Goal: Task Accomplishment & Management: Manage account settings

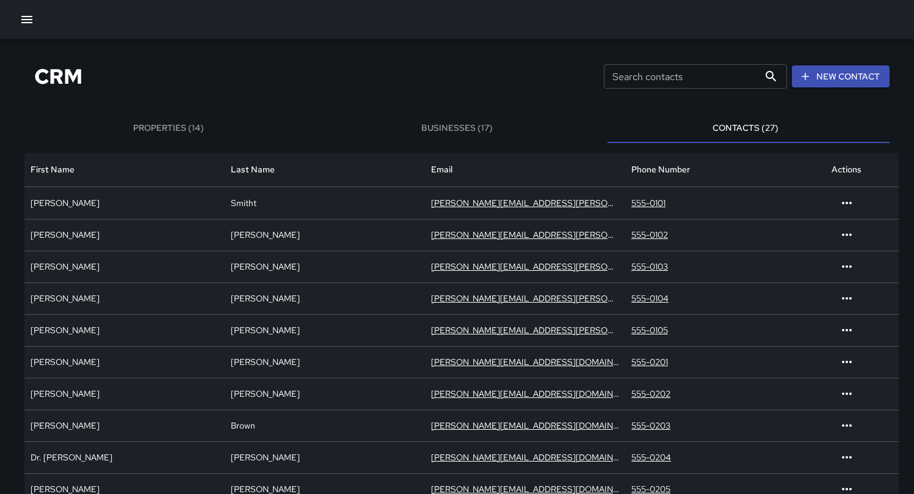
click at [475, 60] on div "CRM Search contacts Search contacts New Contact" at bounding box center [456, 76] width 865 height 45
click at [189, 205] on div "John" at bounding box center [124, 203] width 200 height 32
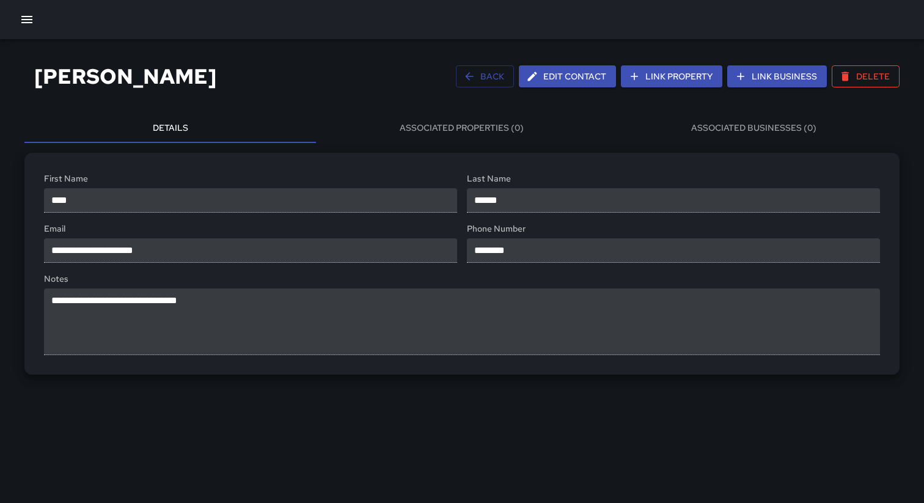
click at [672, 79] on button "Link Property" at bounding box center [671, 76] width 101 height 23
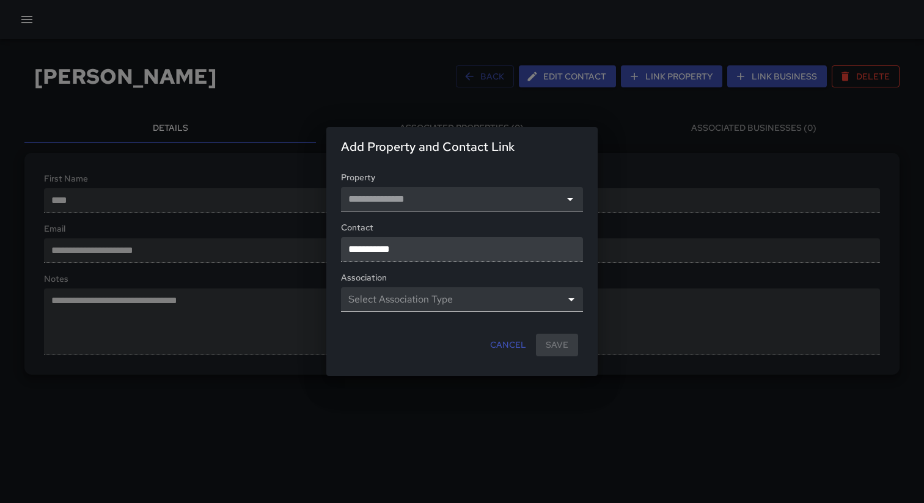
click at [638, 139] on div "**********" at bounding box center [462, 251] width 924 height 503
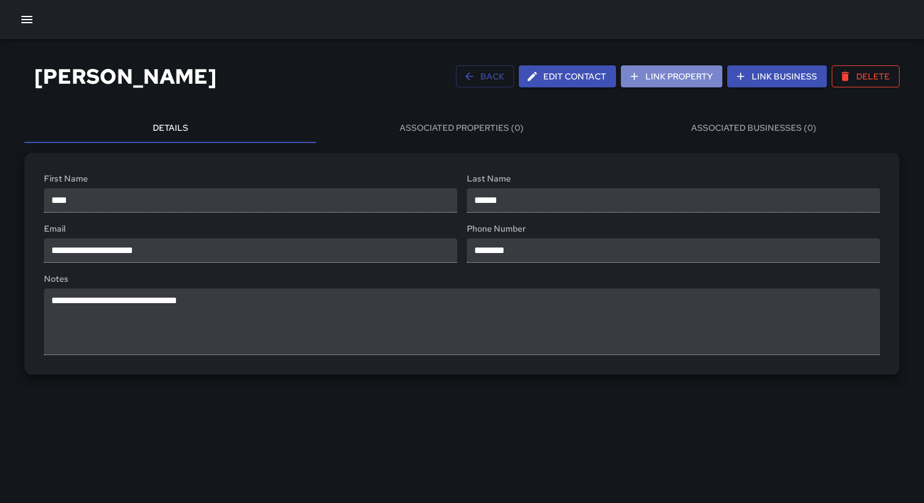
click at [657, 75] on button "Link Property" at bounding box center [671, 76] width 101 height 23
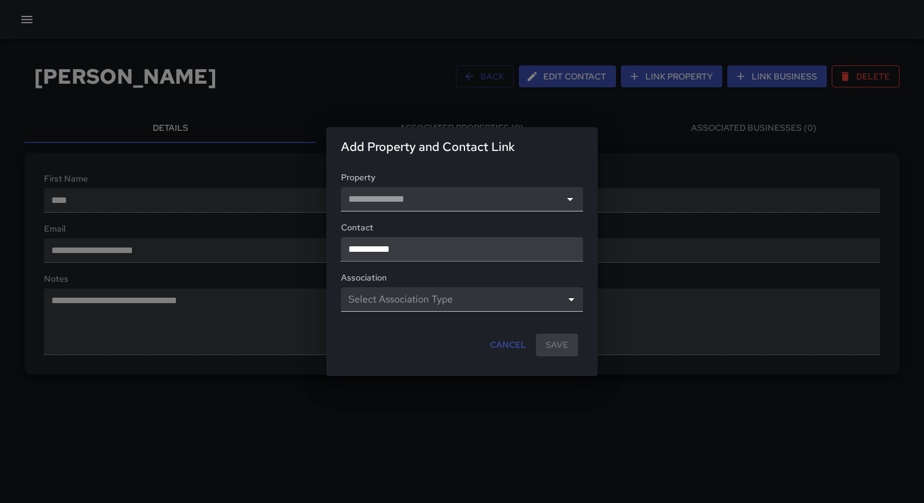
click at [652, 145] on div "**********" at bounding box center [462, 251] width 924 height 503
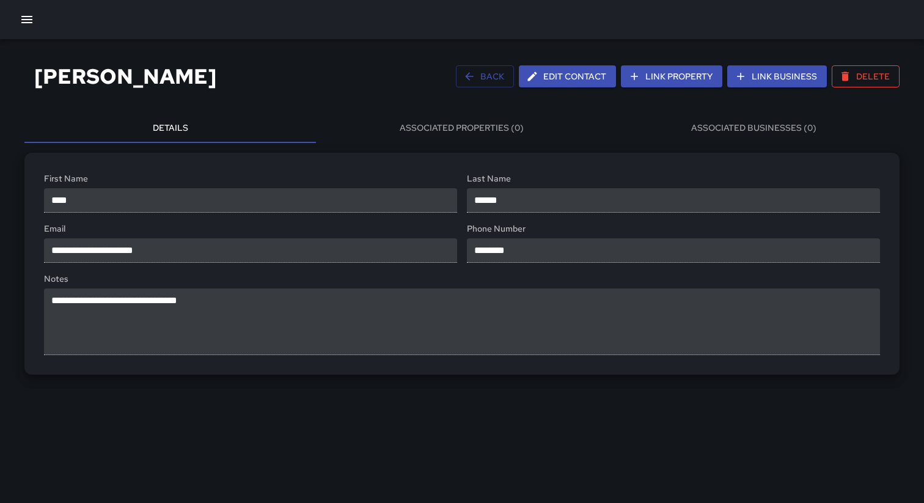
click at [794, 79] on button "Link Business" at bounding box center [777, 76] width 100 height 23
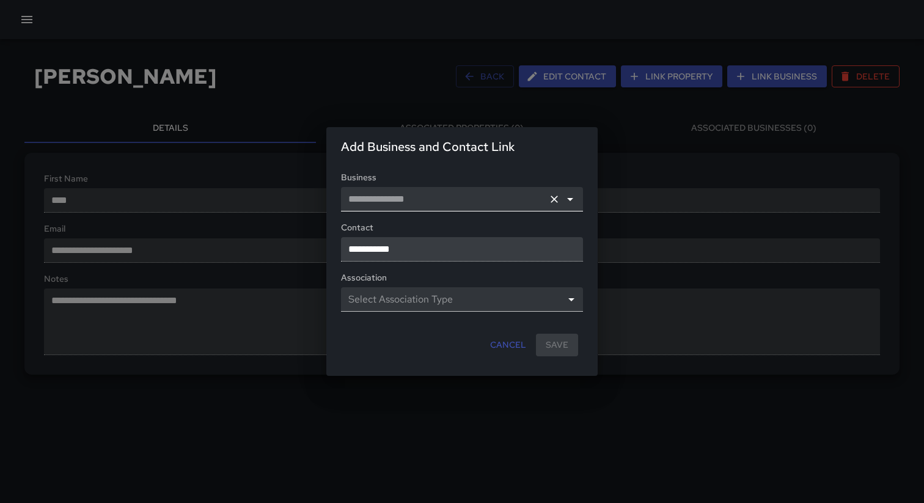
click at [542, 202] on input "text" at bounding box center [444, 199] width 197 height 24
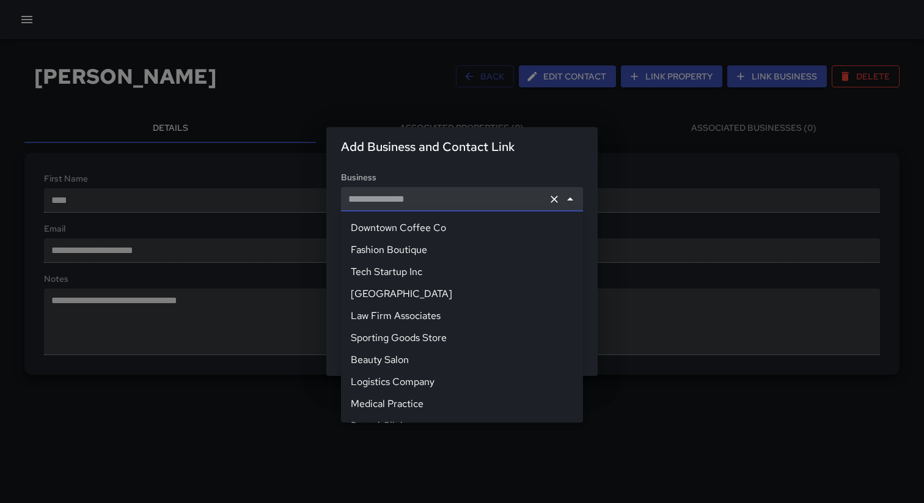
click at [523, 247] on li "Fashion Boutique" at bounding box center [462, 250] width 242 height 22
type input "**********"
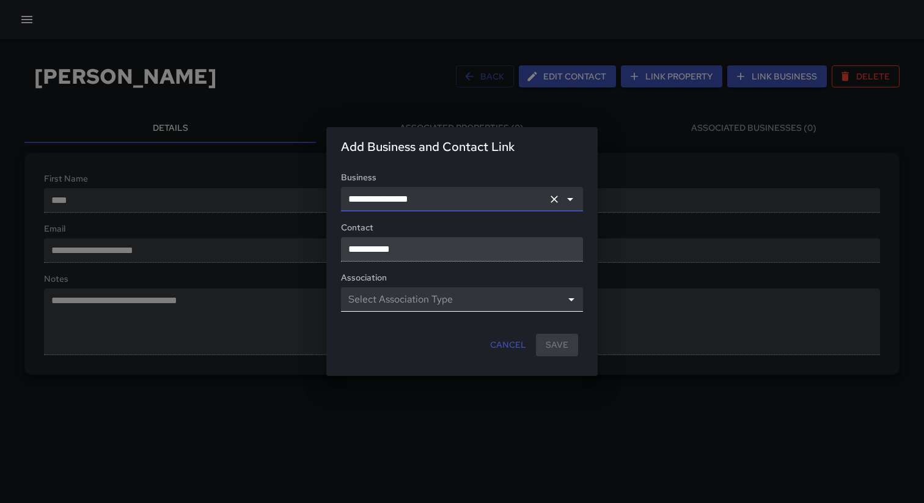
click at [501, 297] on body "**********" at bounding box center [462, 251] width 924 height 503
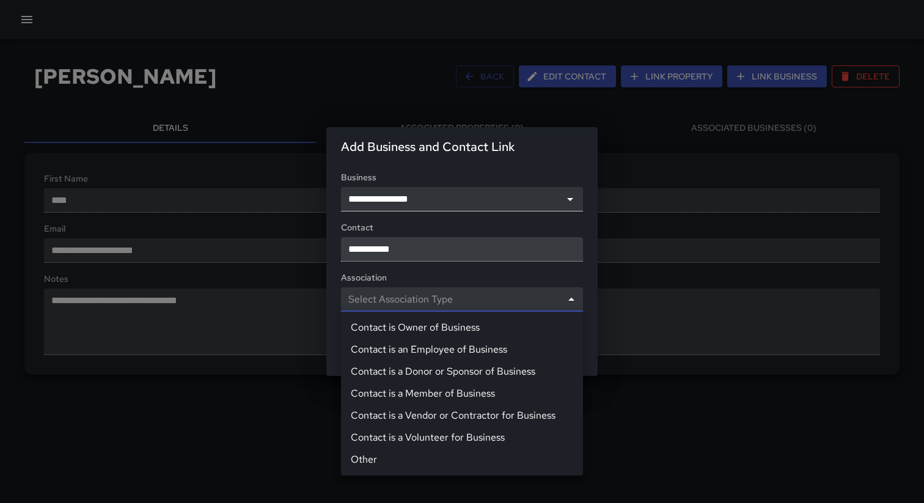
click at [500, 322] on li "Contact is Owner of Business" at bounding box center [462, 327] width 242 height 22
type input "*****"
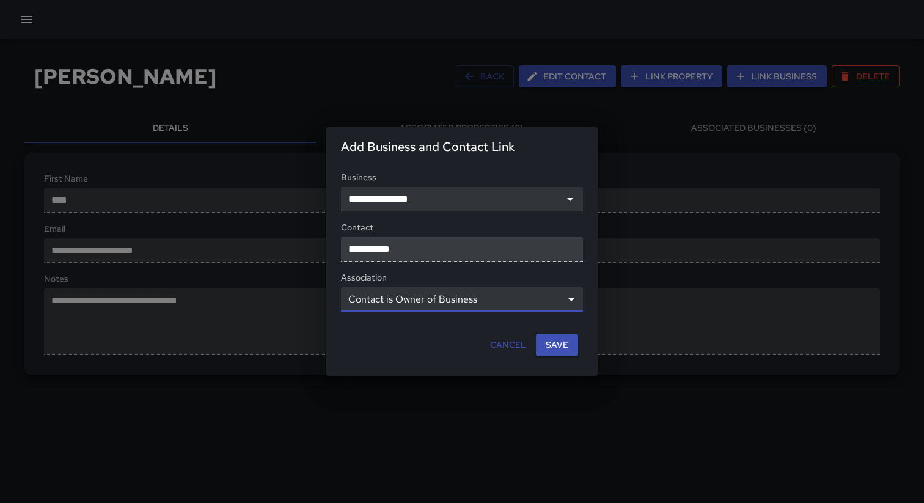
click at [558, 347] on button "Save" at bounding box center [557, 344] width 42 height 23
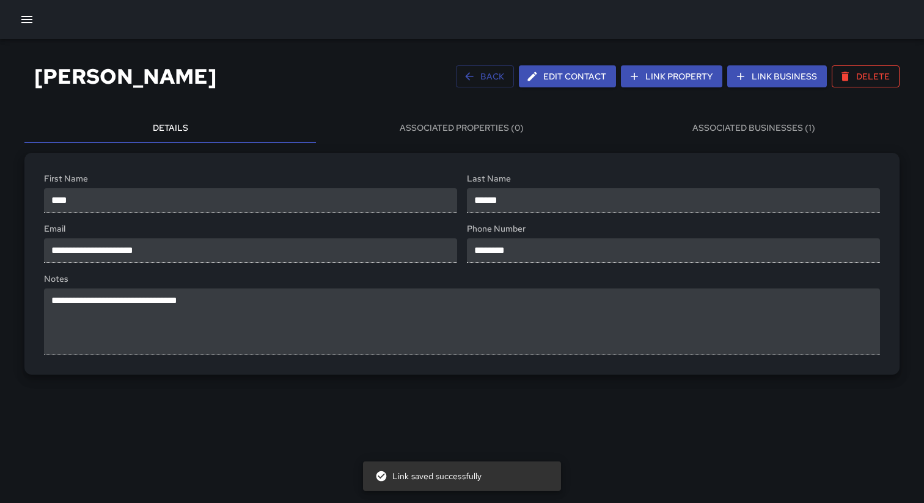
click at [777, 122] on button "Associated Businesses (1)" at bounding box center [753, 128] width 291 height 29
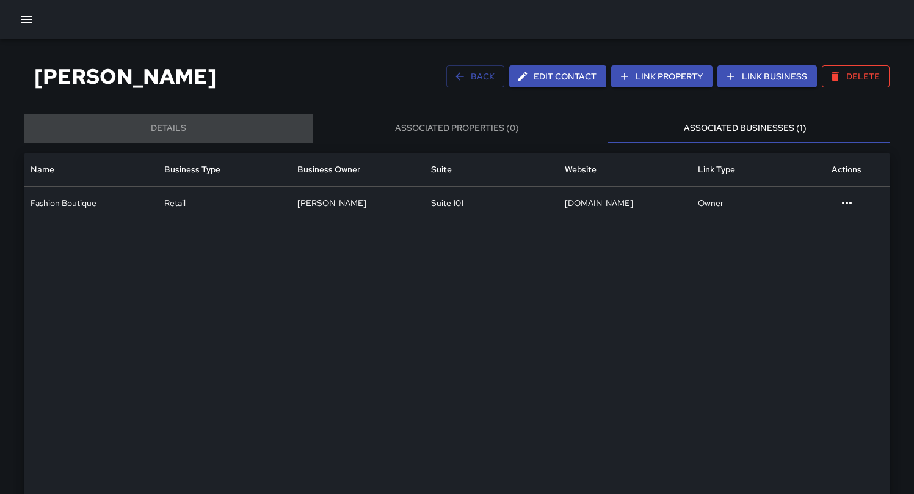
click at [167, 135] on button "Details" at bounding box center [168, 128] width 288 height 29
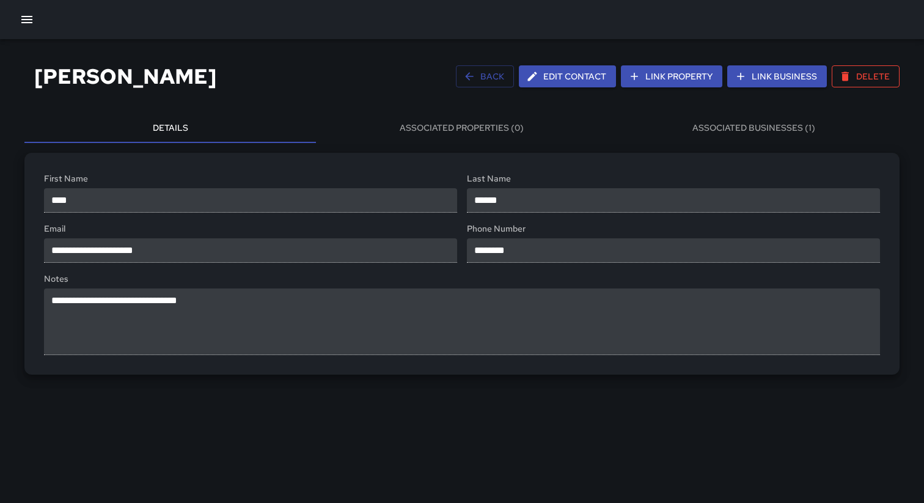
click at [404, 129] on button "Associated Properties (0)" at bounding box center [461, 128] width 291 height 29
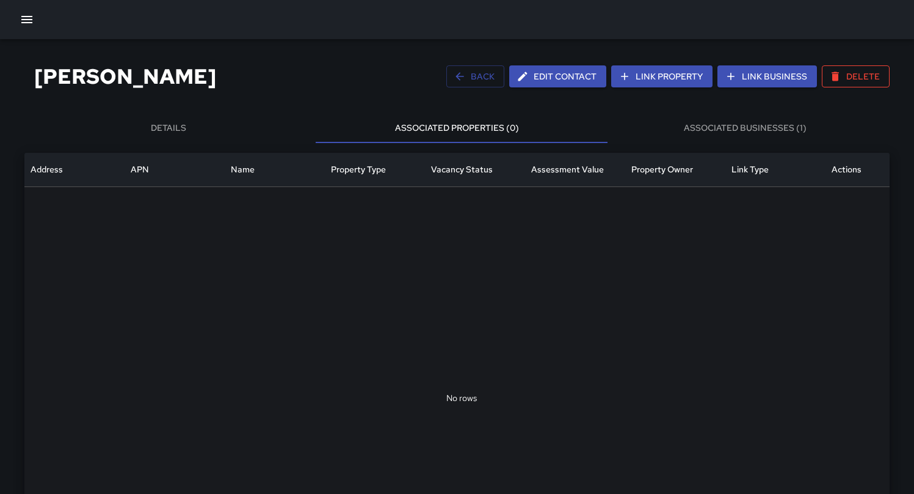
click at [724, 135] on button "Associated Businesses (1)" at bounding box center [746, 128] width 288 height 29
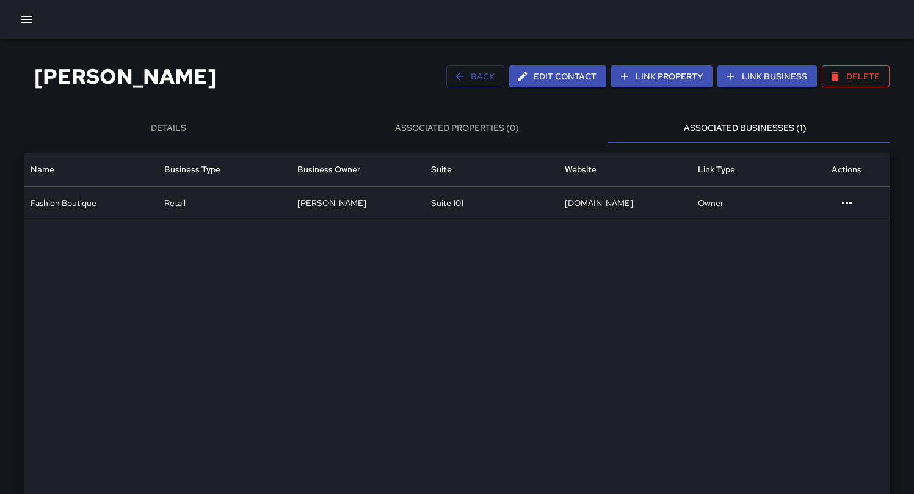
click at [508, 137] on button "Associated Properties (0)" at bounding box center [457, 128] width 288 height 29
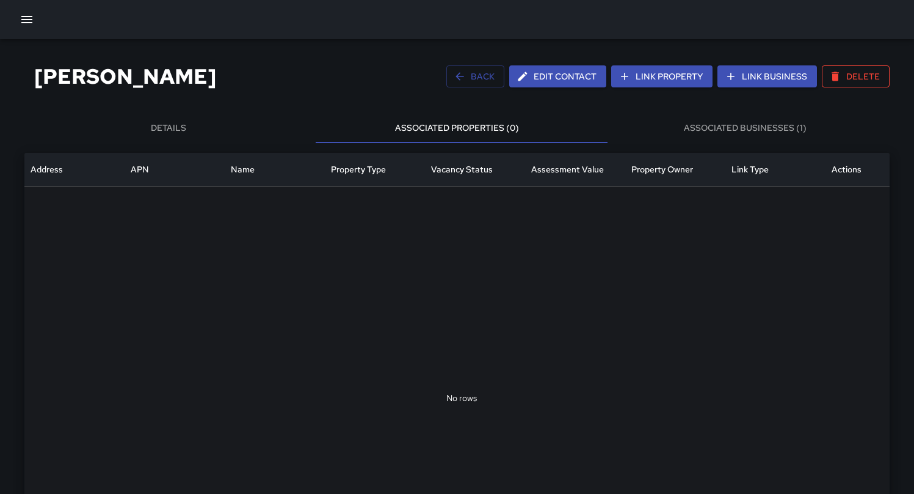
click at [220, 130] on button "Details" at bounding box center [168, 128] width 288 height 29
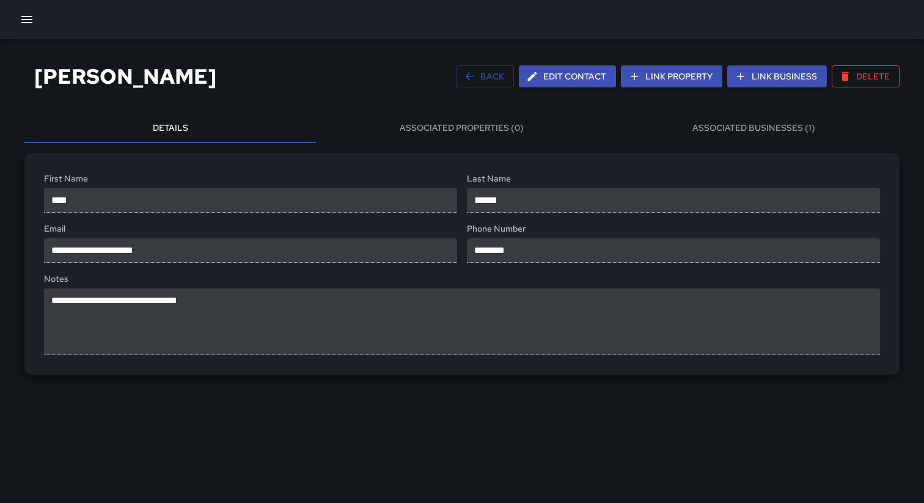
click at [312, 60] on div "[PERSON_NAME] Back Edit Contact Link Property Link Business Delete" at bounding box center [461, 76] width 875 height 45
click at [578, 107] on div "**********" at bounding box center [462, 221] width 924 height 365
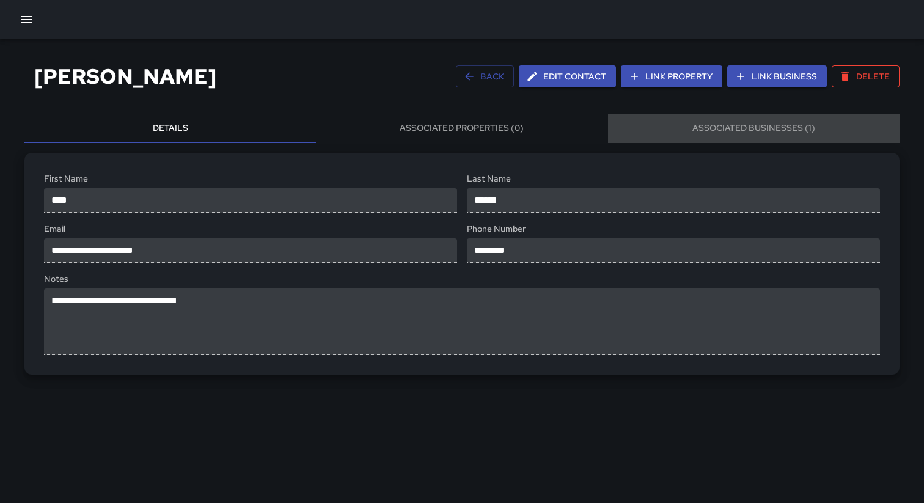
click at [767, 139] on button "Associated Businesses (1)" at bounding box center [753, 128] width 291 height 29
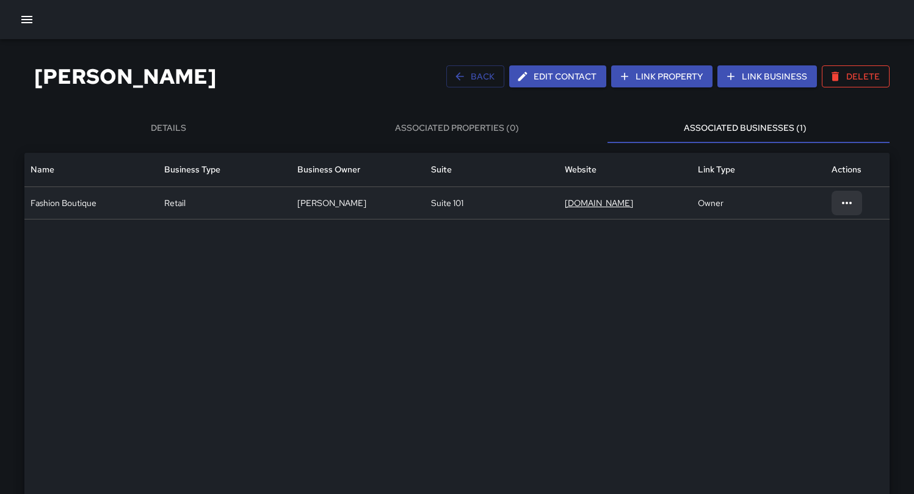
click at [843, 199] on icon at bounding box center [847, 202] width 15 height 15
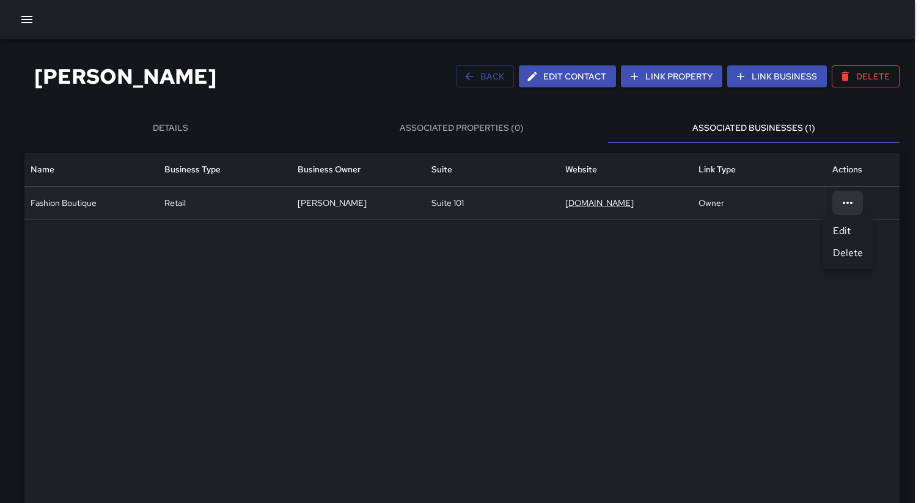
click at [854, 249] on li "Delete" at bounding box center [847, 253] width 49 height 22
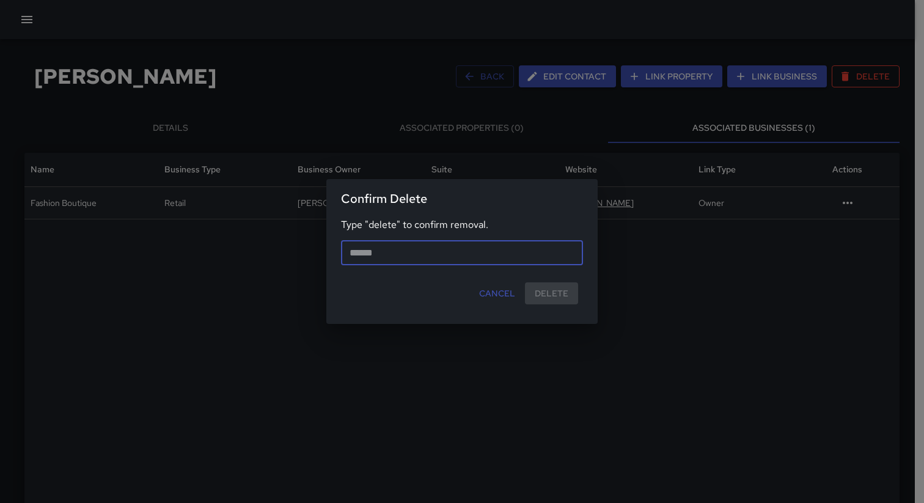
click at [526, 250] on input "text" at bounding box center [462, 253] width 242 height 24
type input "******"
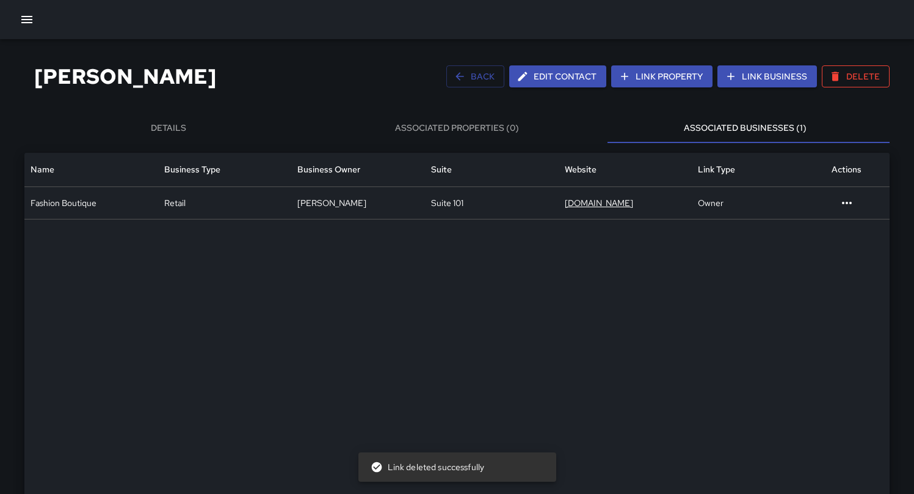
click at [235, 129] on button "Details" at bounding box center [168, 128] width 288 height 29
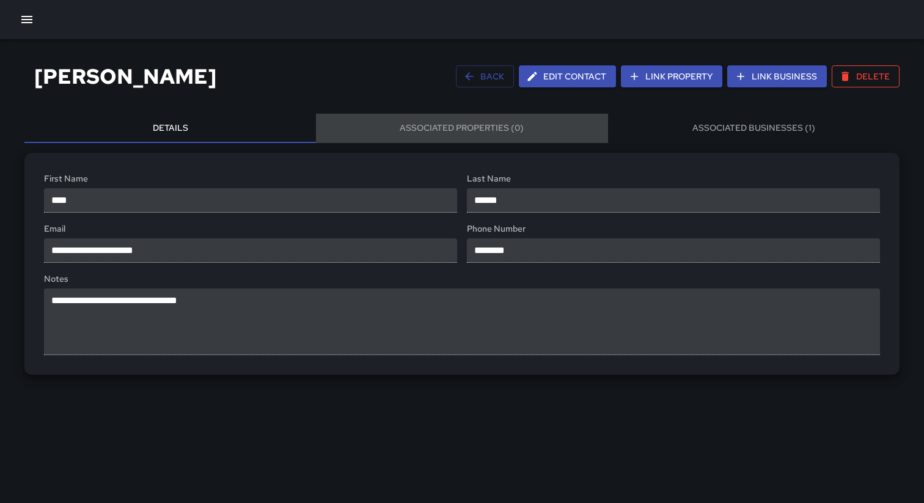
click at [454, 131] on button "Associated Properties (0)" at bounding box center [461, 128] width 291 height 29
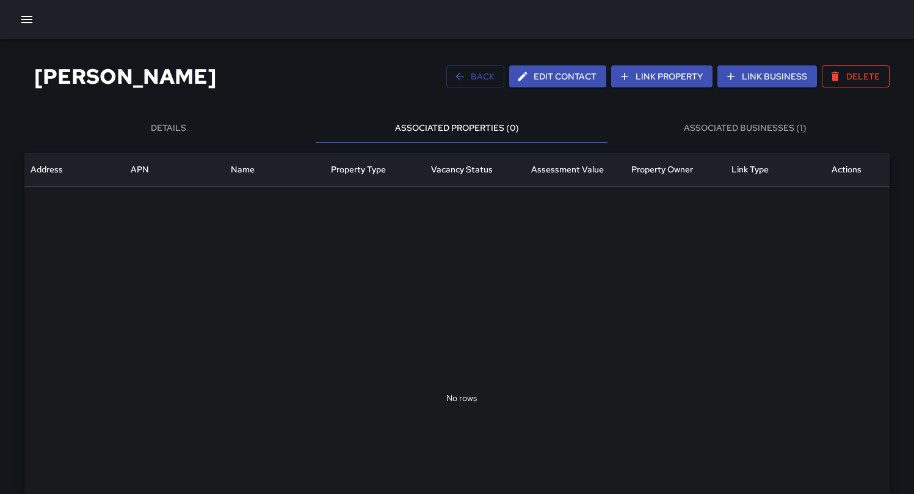
click at [735, 129] on button "Associated Businesses (1)" at bounding box center [746, 128] width 288 height 29
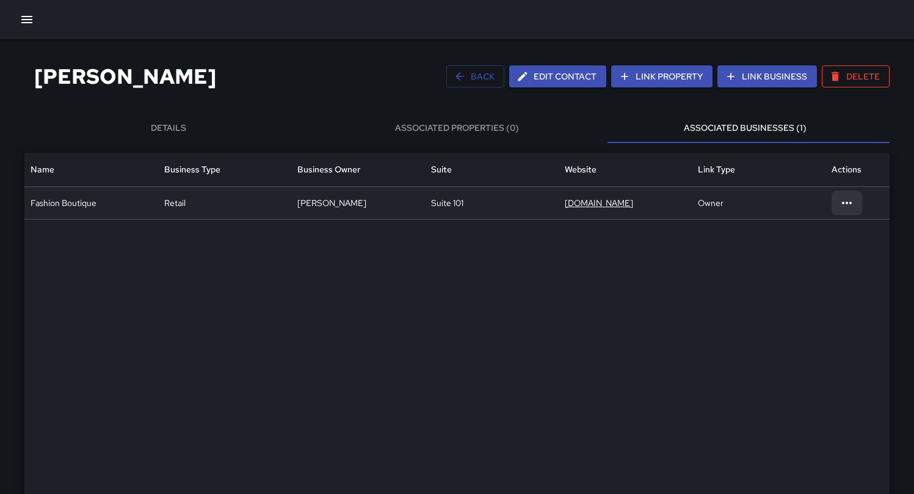
click at [855, 205] on div at bounding box center [847, 203] width 31 height 24
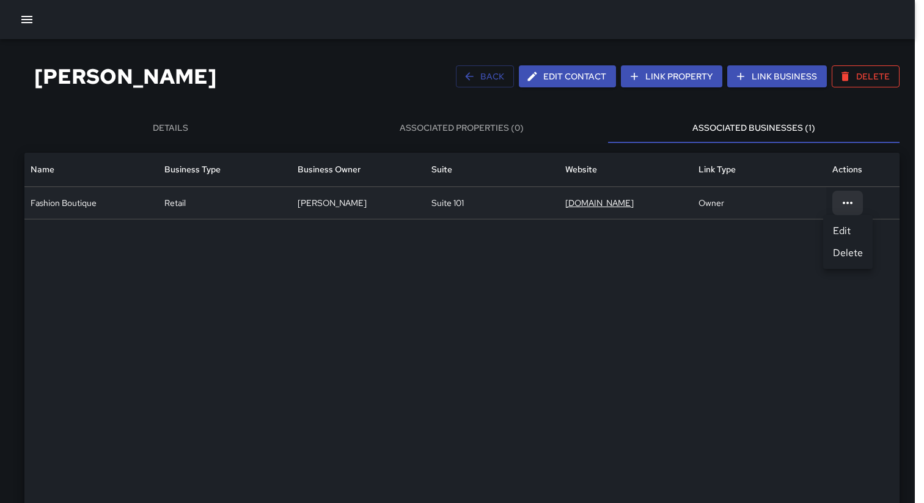
click at [713, 260] on div at bounding box center [462, 251] width 924 height 503
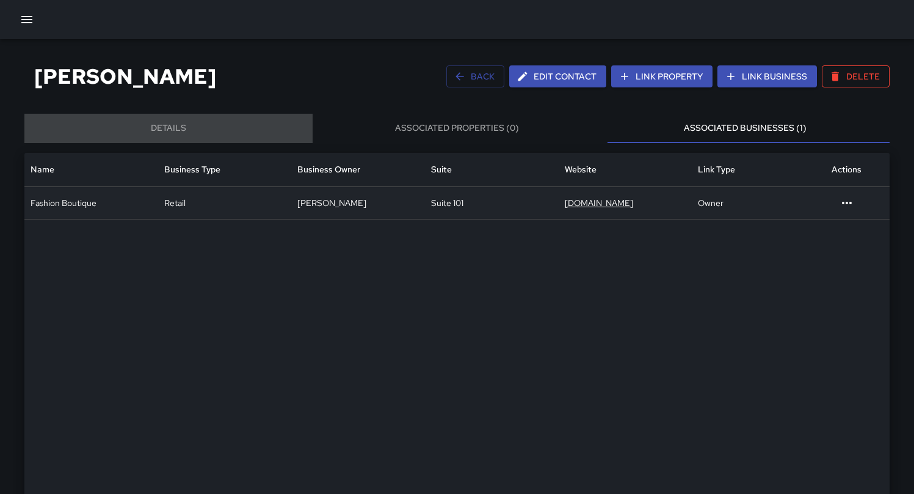
click at [274, 127] on button "Details" at bounding box center [168, 128] width 288 height 29
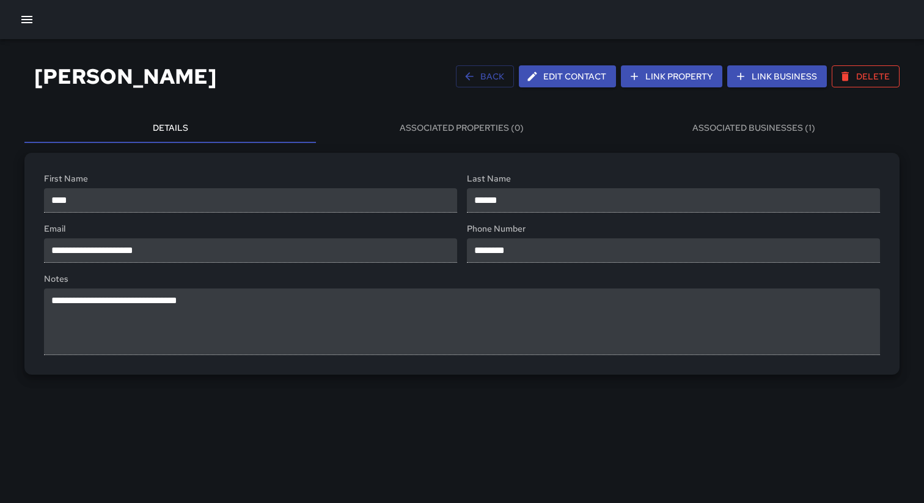
click at [299, 82] on div "[PERSON_NAME] Back Edit Contact Link Property Link Business Delete" at bounding box center [461, 76] width 875 height 45
click at [731, 129] on button "Associated Businesses (1)" at bounding box center [753, 128] width 291 height 29
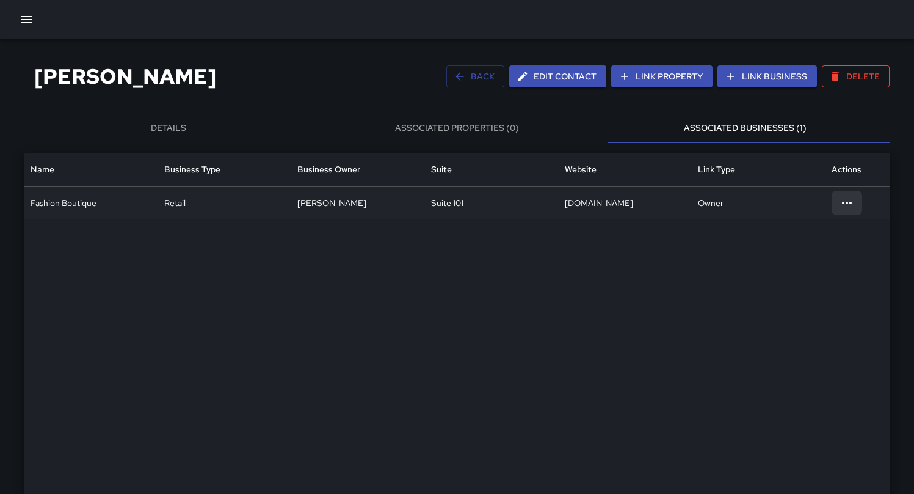
click at [847, 206] on icon at bounding box center [847, 202] width 15 height 15
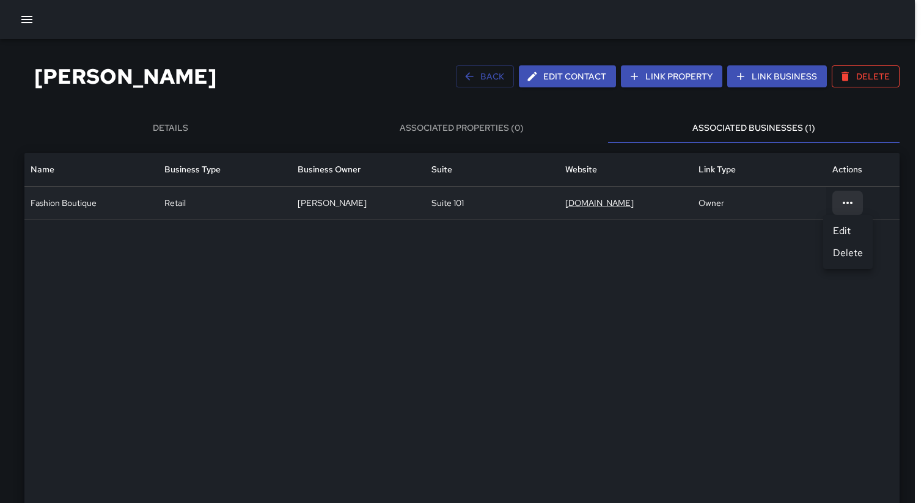
click at [782, 246] on div at bounding box center [462, 251] width 924 height 503
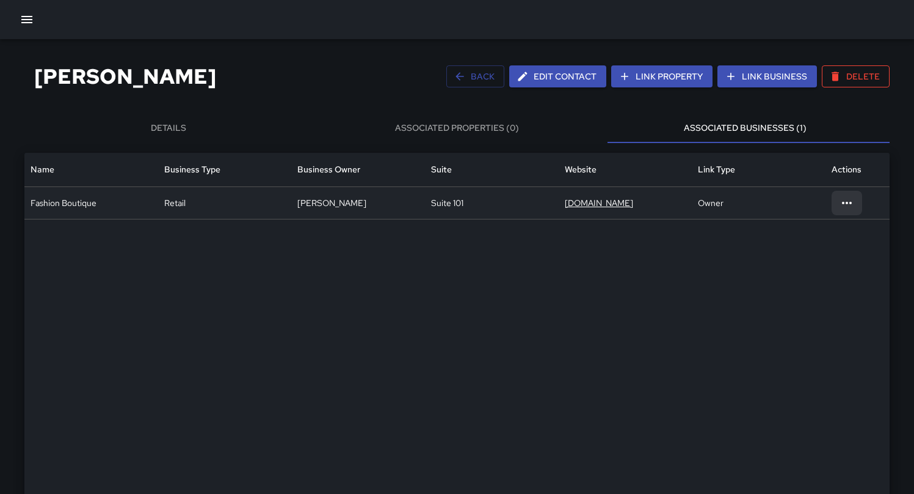
click at [856, 202] on div at bounding box center [847, 203] width 31 height 24
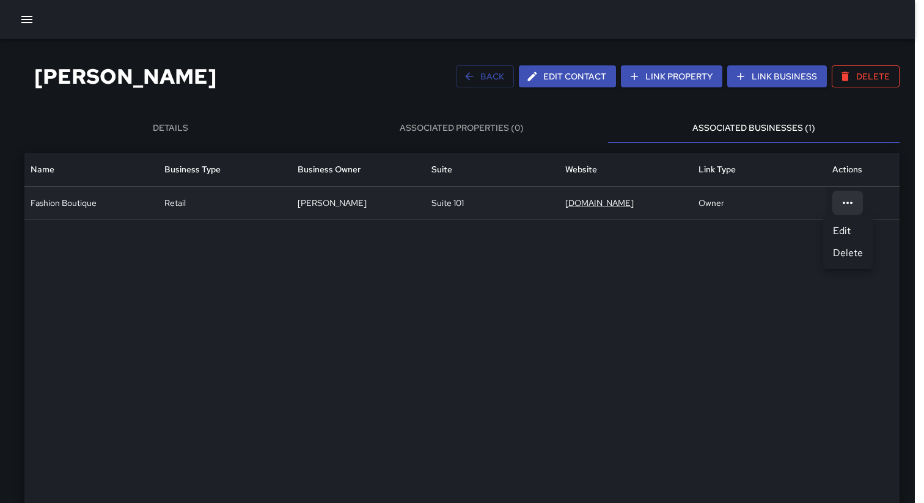
click at [837, 249] on li "Delete" at bounding box center [847, 253] width 49 height 22
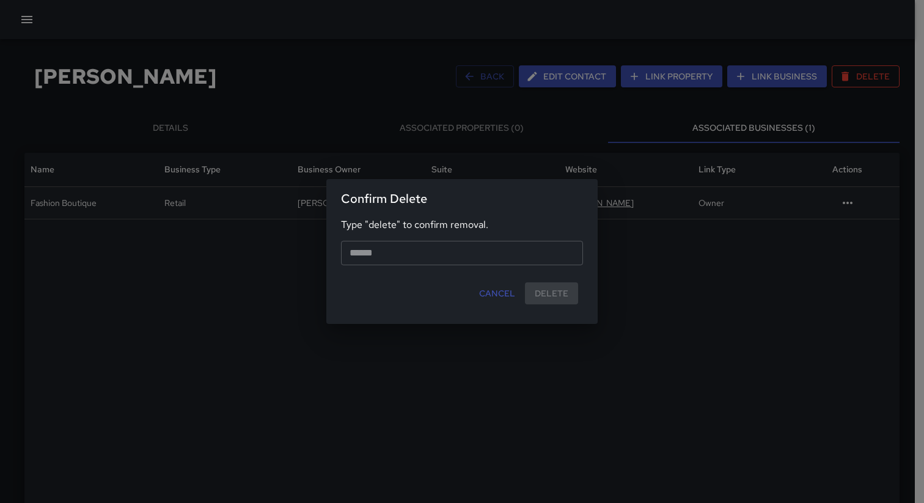
click at [511, 258] on input "text" at bounding box center [462, 253] width 242 height 24
type input "******"
click at [565, 300] on button "Delete" at bounding box center [551, 293] width 53 height 23
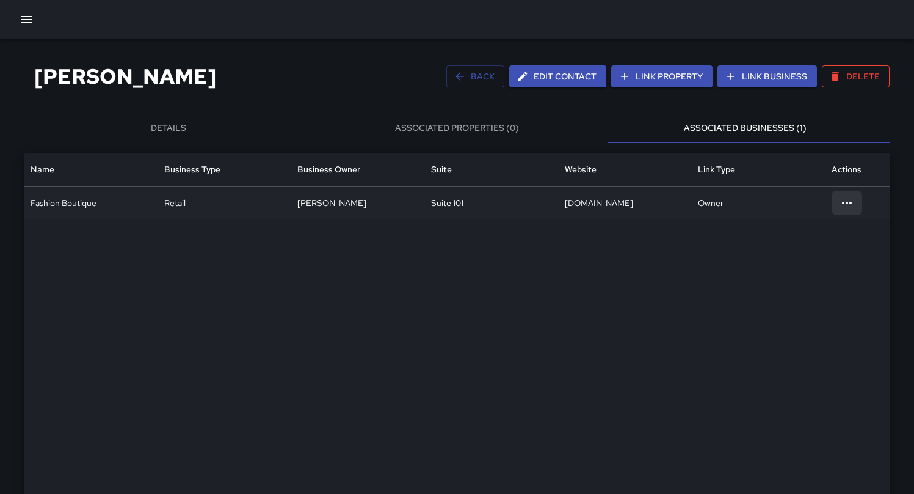
click at [840, 205] on icon at bounding box center [847, 202] width 15 height 15
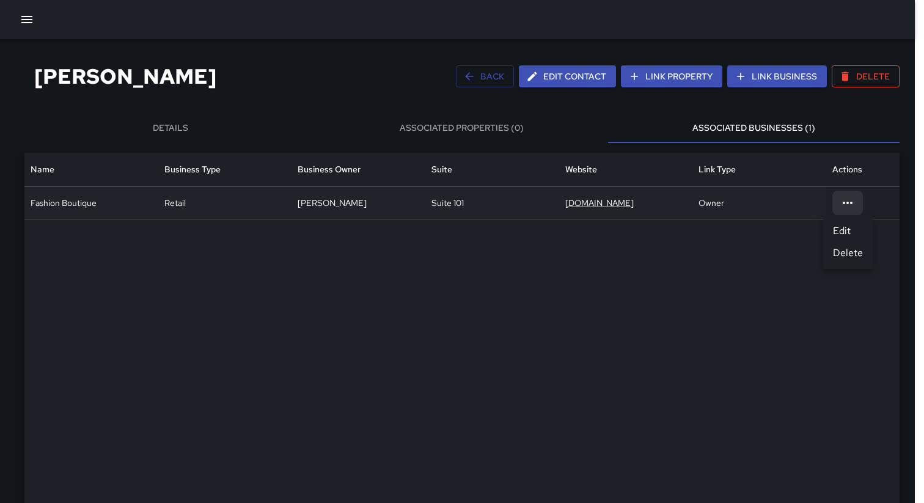
click at [842, 246] on li "Delete" at bounding box center [847, 253] width 49 height 22
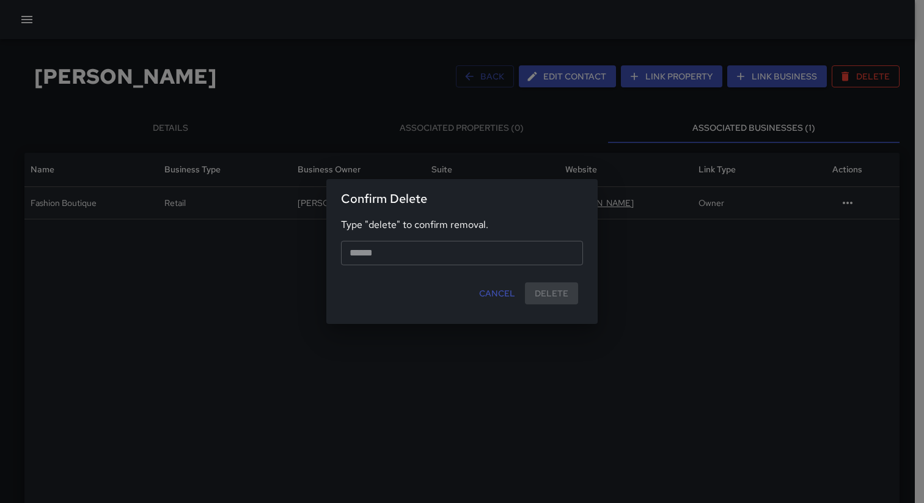
click at [535, 257] on input "text" at bounding box center [462, 253] width 242 height 24
type input "******"
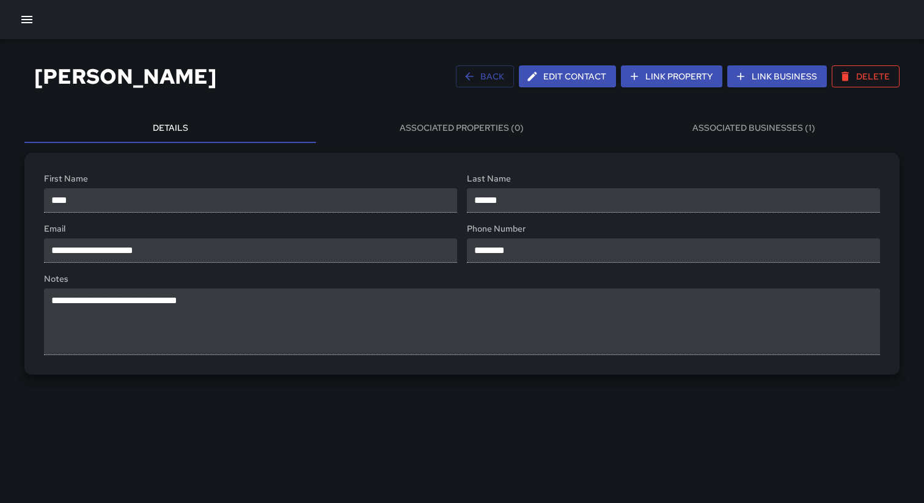
click at [771, 134] on button "Associated Businesses (1)" at bounding box center [753, 128] width 291 height 29
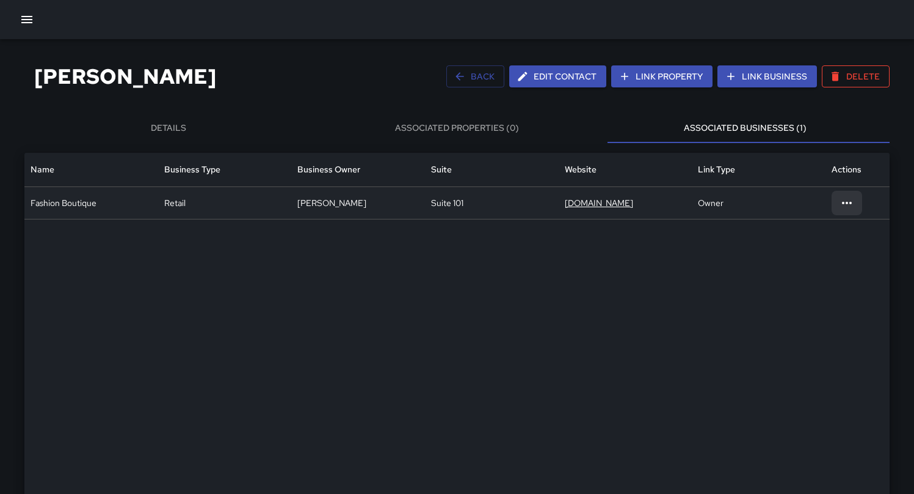
click at [854, 203] on div at bounding box center [847, 203] width 31 height 24
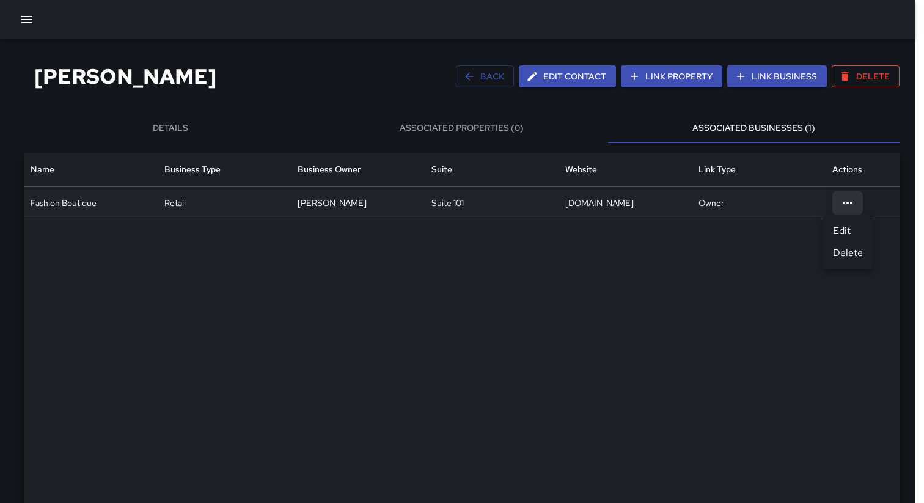
click at [847, 246] on li "Delete" at bounding box center [847, 253] width 49 height 22
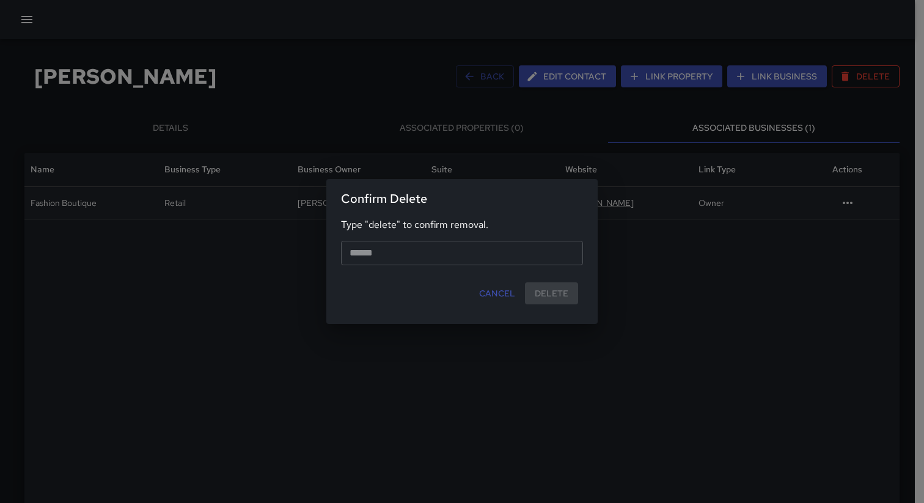
click at [533, 254] on input "text" at bounding box center [462, 253] width 242 height 24
type input "******"
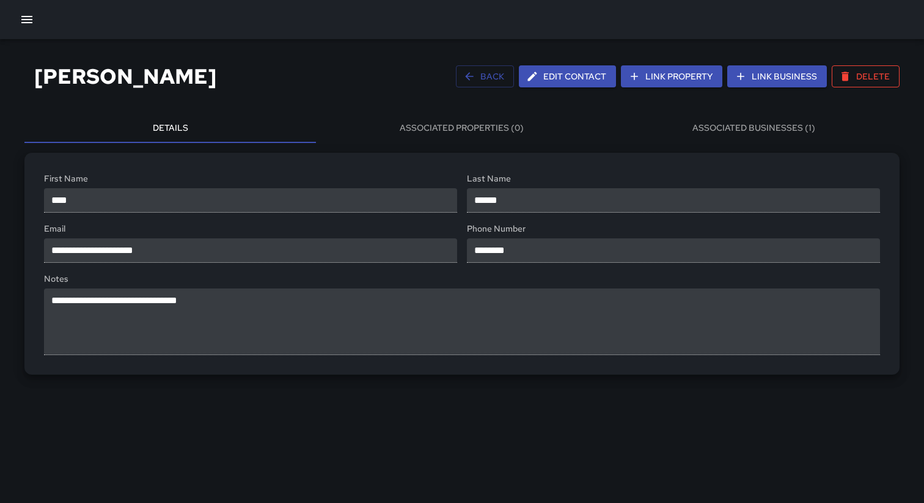
click at [787, 133] on button "Associated Businesses (1)" at bounding box center [753, 128] width 291 height 29
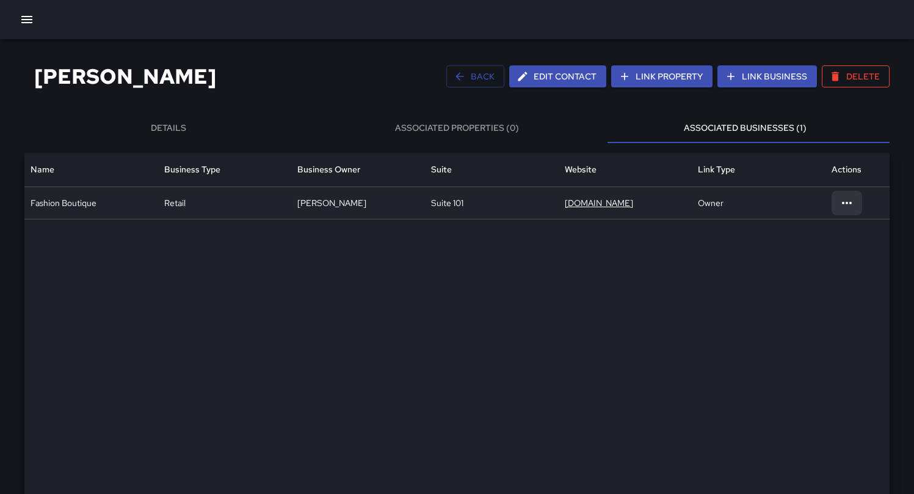
click at [838, 201] on div at bounding box center [847, 203] width 31 height 24
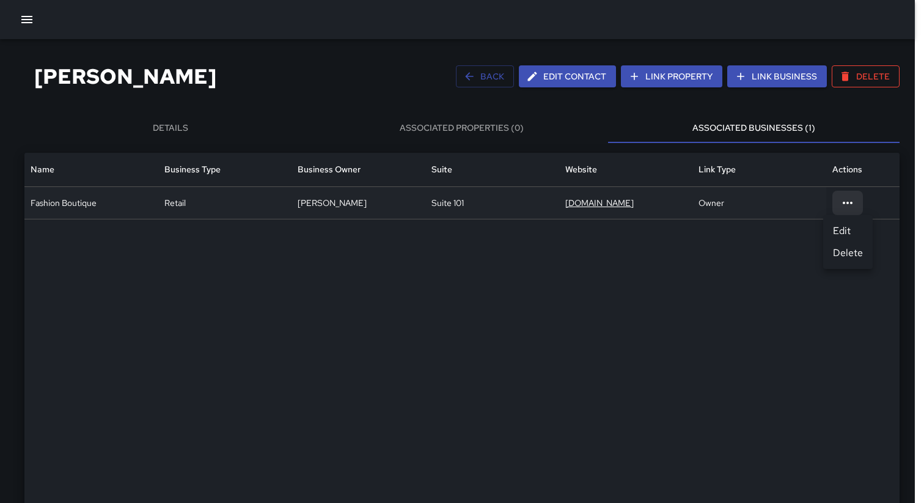
click at [865, 257] on li "Delete" at bounding box center [847, 253] width 49 height 22
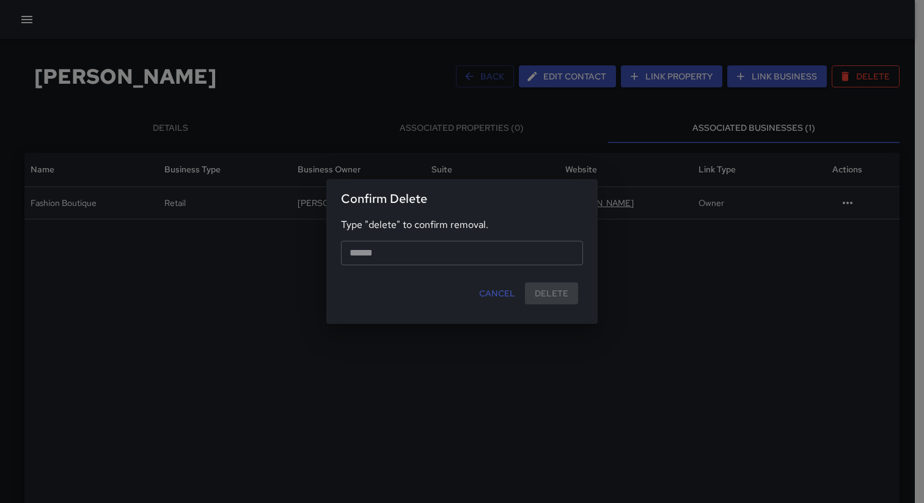
click at [525, 257] on input "text" at bounding box center [462, 253] width 242 height 24
type input "******"
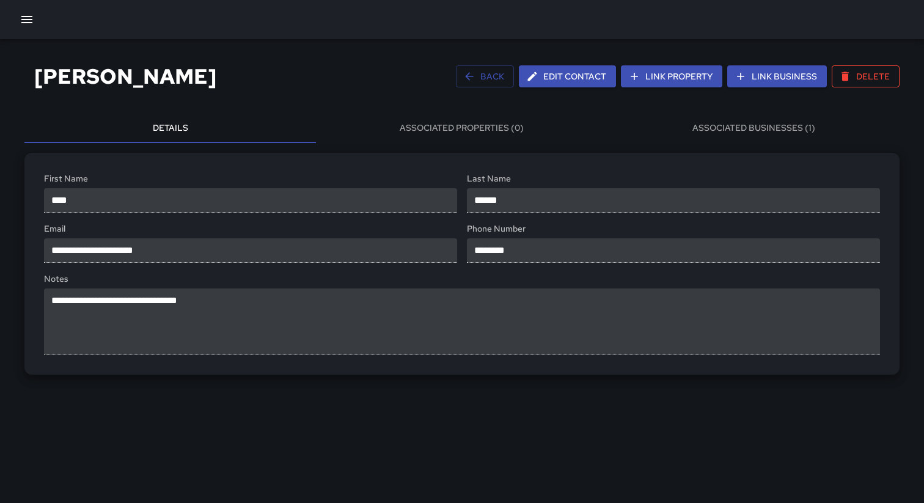
click at [801, 126] on button "Associated Businesses (1)" at bounding box center [753, 128] width 291 height 29
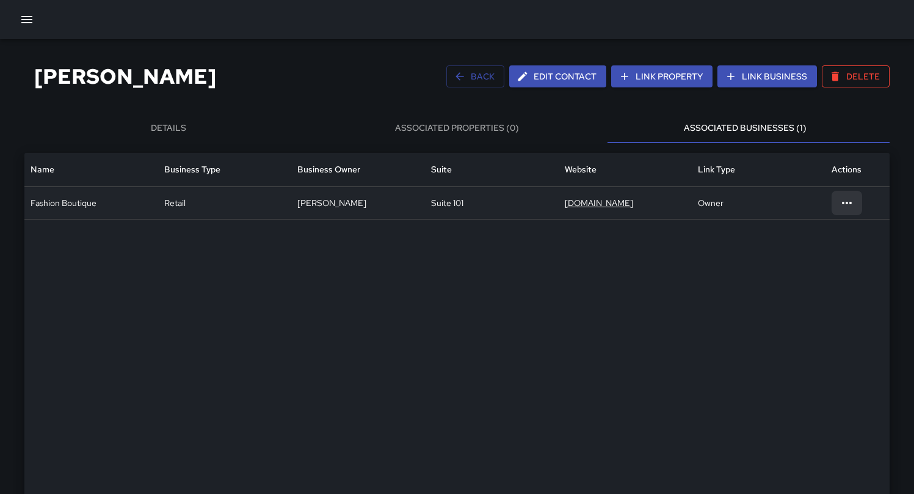
click at [845, 208] on icon at bounding box center [847, 202] width 15 height 15
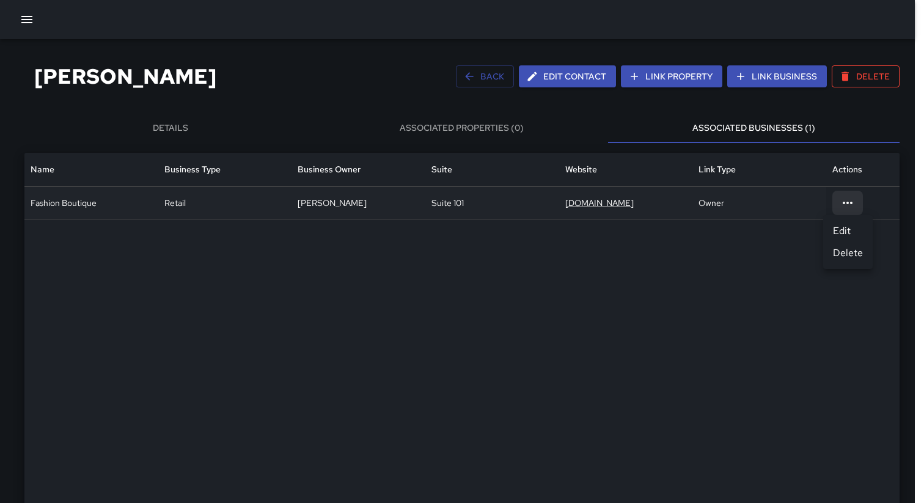
click at [848, 249] on li "Delete" at bounding box center [847, 253] width 49 height 22
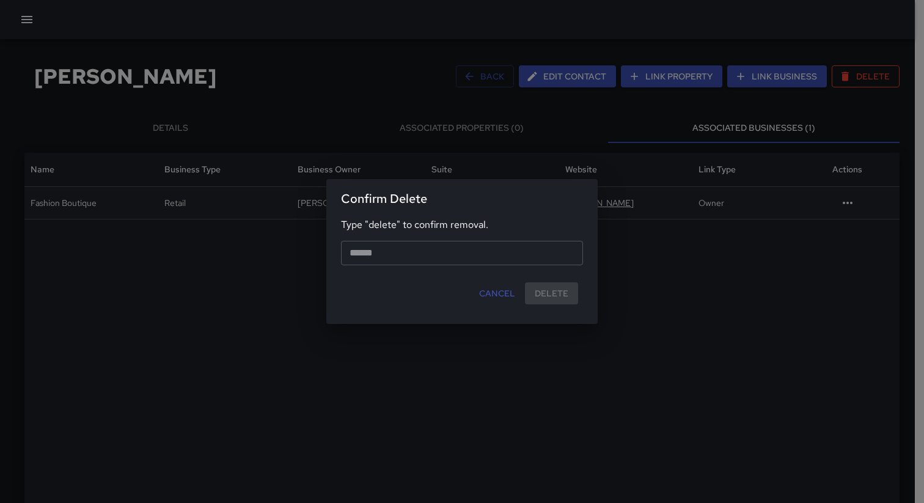
click at [551, 258] on input "text" at bounding box center [462, 253] width 242 height 24
type input "******"
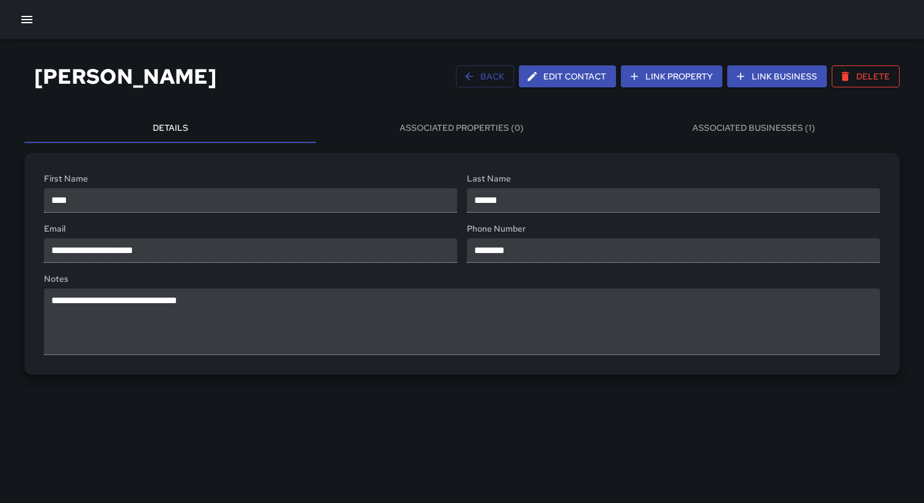
click at [385, 67] on div "[PERSON_NAME] Back Edit Contact Link Property Link Business Delete" at bounding box center [461, 76] width 875 height 45
click at [778, 130] on button "Associated Businesses (1)" at bounding box center [753, 128] width 291 height 29
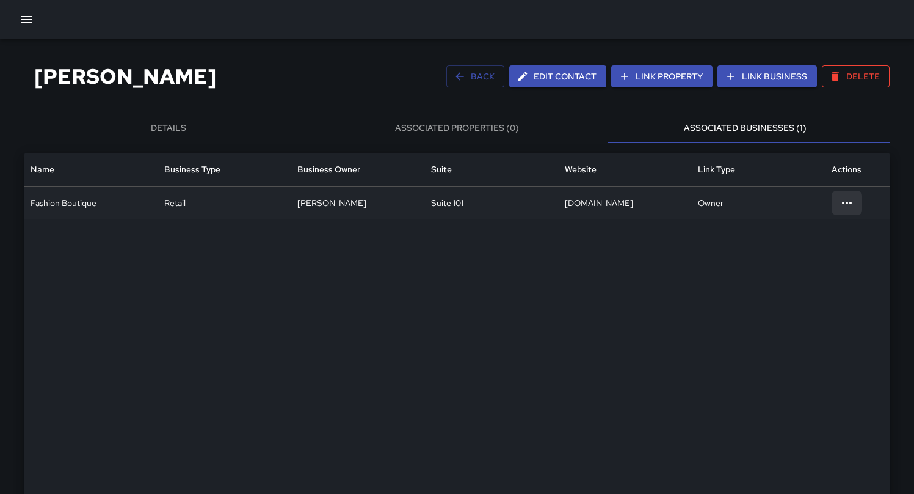
click at [847, 200] on icon at bounding box center [847, 202] width 15 height 15
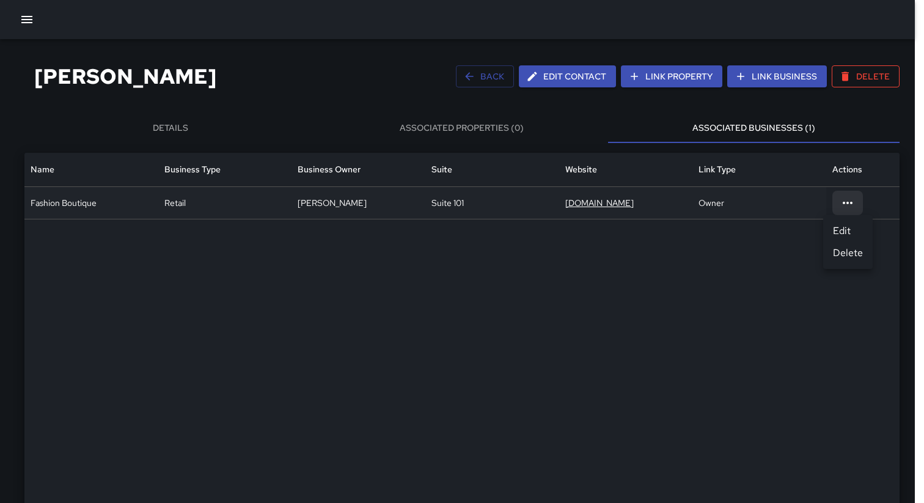
click at [843, 259] on li "Delete" at bounding box center [847, 253] width 49 height 22
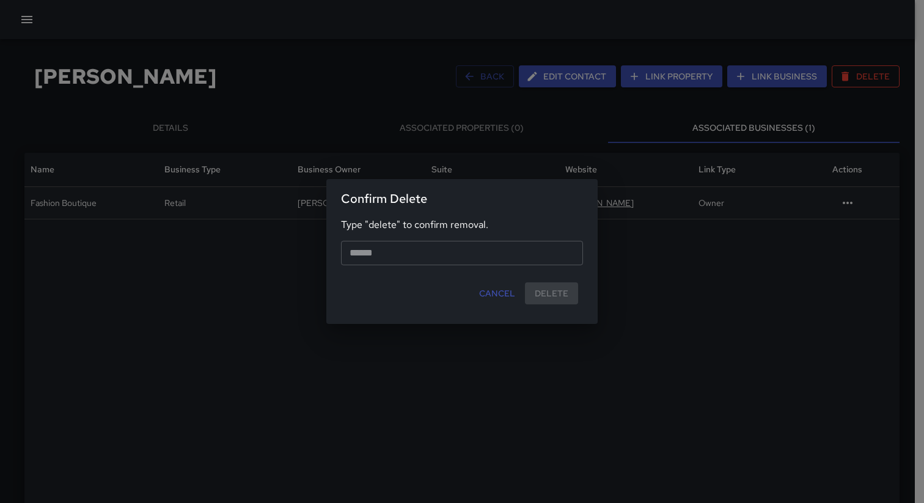
click at [517, 253] on input "text" at bounding box center [462, 253] width 242 height 24
type input "******"
click at [554, 294] on button "Delete" at bounding box center [551, 293] width 53 height 23
